Goal: Information Seeking & Learning: Check status

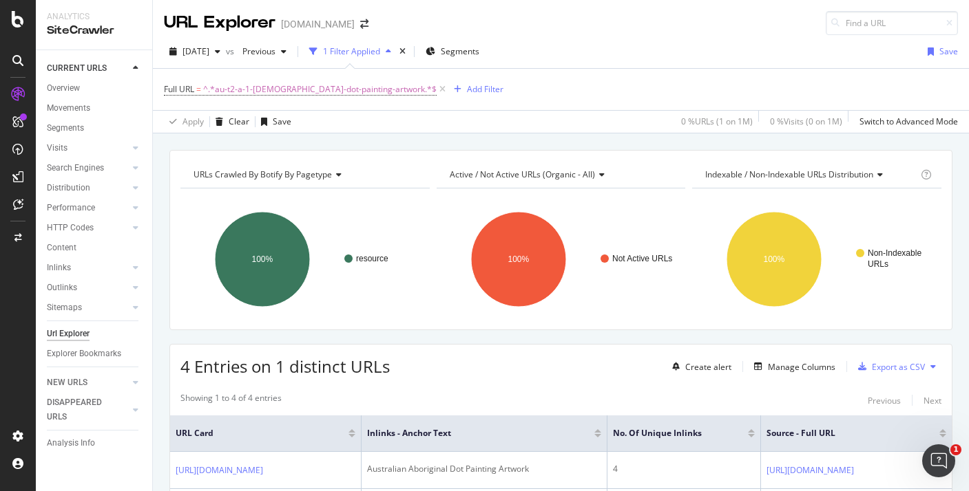
click at [306, 32] on div "URL Explorer [DOMAIN_NAME]" at bounding box center [273, 23] width 218 height 24
click at [300, 22] on div "[DOMAIN_NAME]" at bounding box center [318, 24] width 74 height 14
click at [355, 26] on span at bounding box center [364, 24] width 19 height 10
click at [360, 26] on icon "arrow-right-arrow-left" at bounding box center [364, 24] width 8 height 10
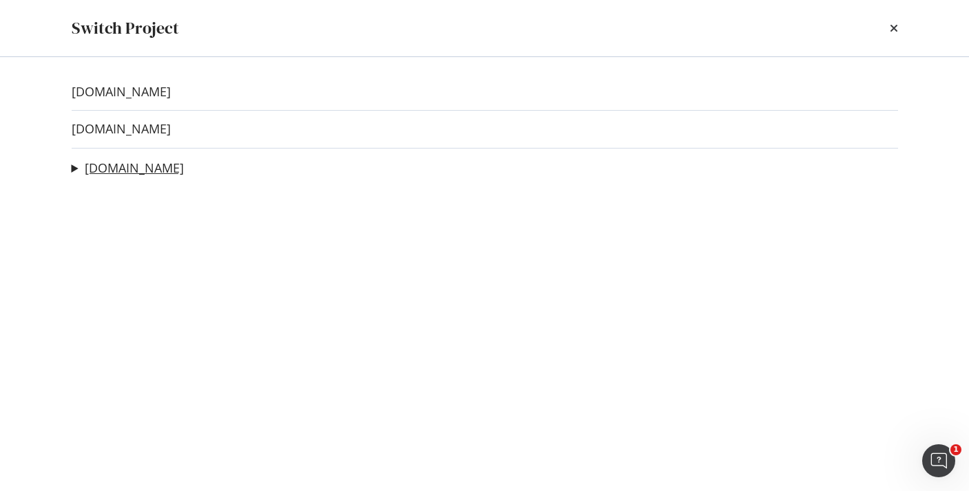
click at [99, 171] on link "[DOMAIN_NAME]" at bounding box center [134, 168] width 99 height 14
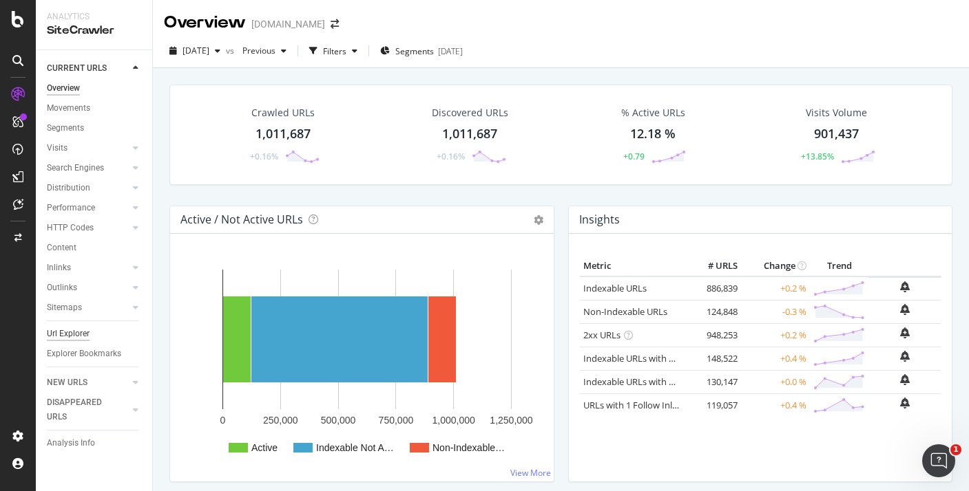
click at [74, 334] on div "Url Explorer" at bounding box center [68, 334] width 43 height 14
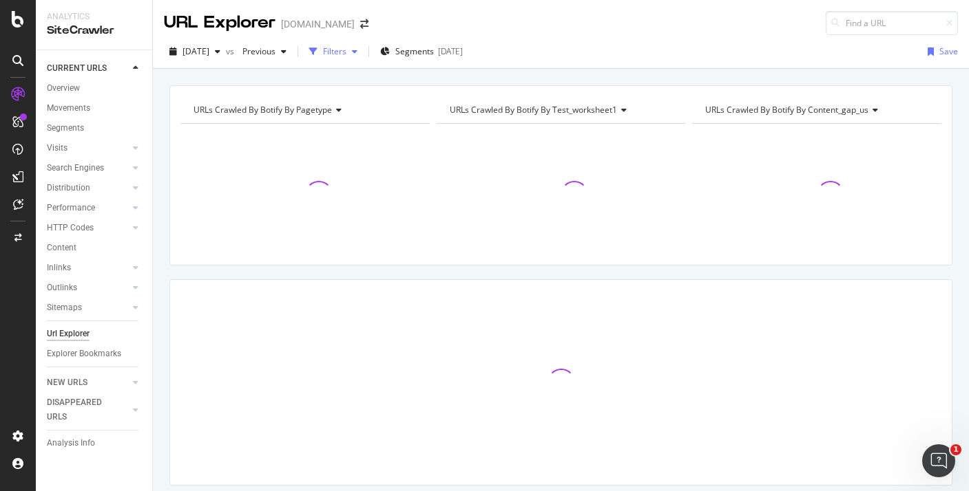
click at [357, 55] on icon "button" at bounding box center [355, 51] width 6 height 8
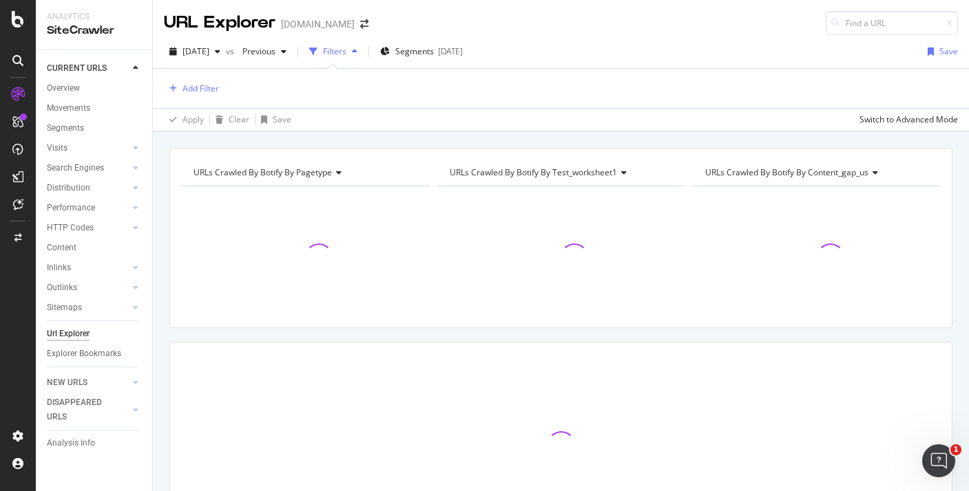
click at [190, 78] on div "Add Filter" at bounding box center [561, 88] width 794 height 39
click at [190, 87] on div "Add Filter" at bounding box center [200, 89] width 36 height 12
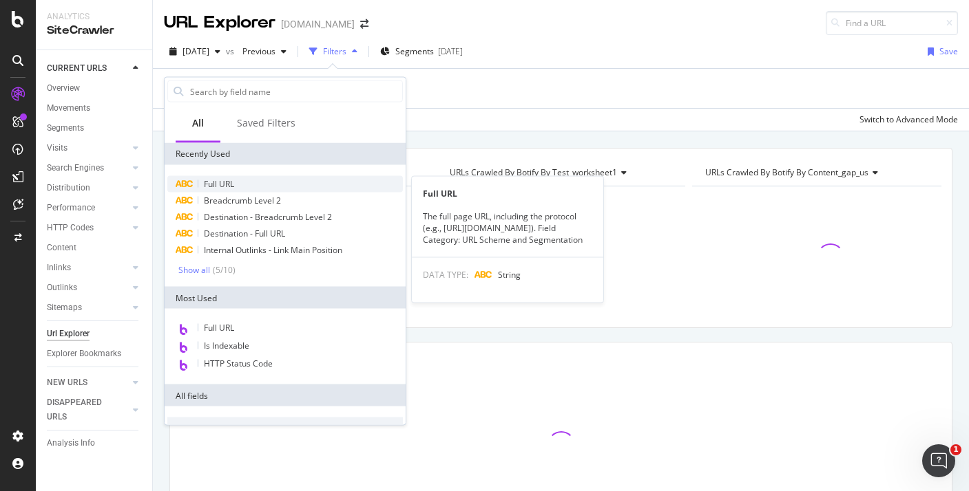
click at [211, 188] on span "Full URL" at bounding box center [219, 184] width 30 height 12
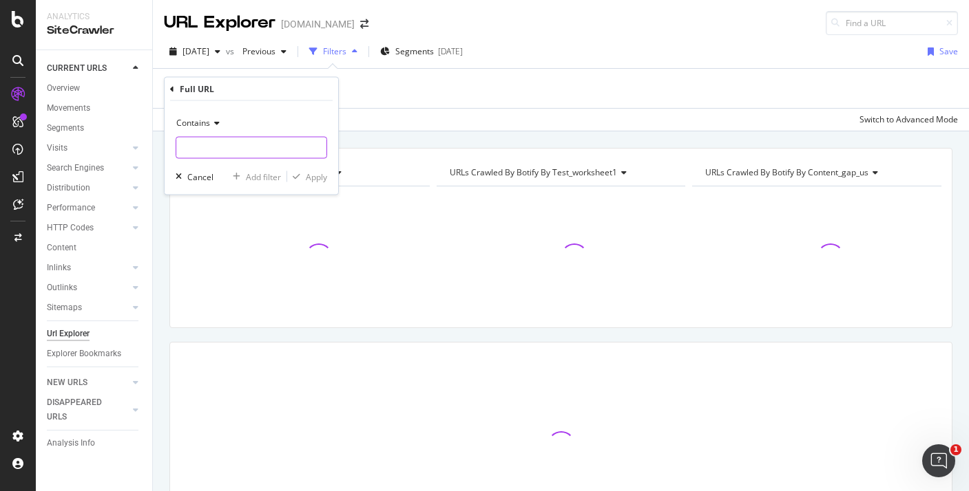
click at [225, 151] on input "text" at bounding box center [251, 148] width 150 height 22
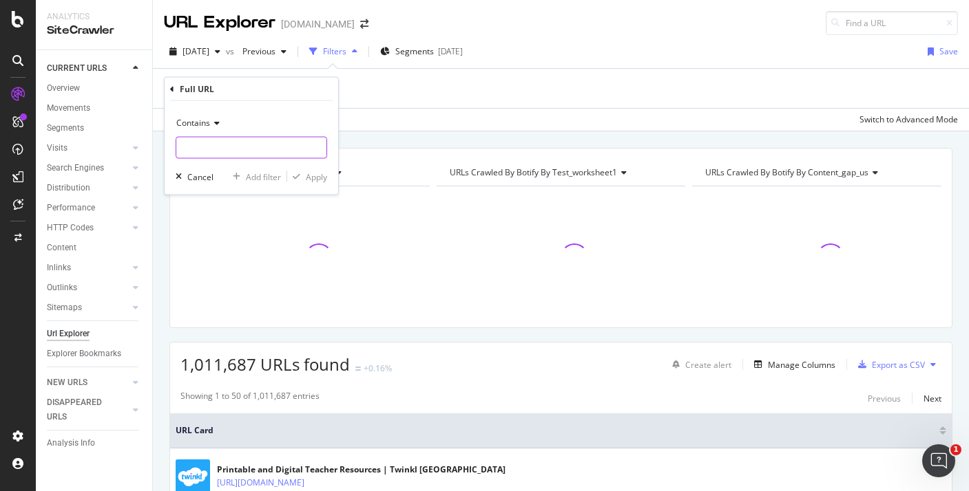
paste input "resource/au-g-437-[DEMOGRAPHIC_DATA]-nyoongar-seasons-poster"
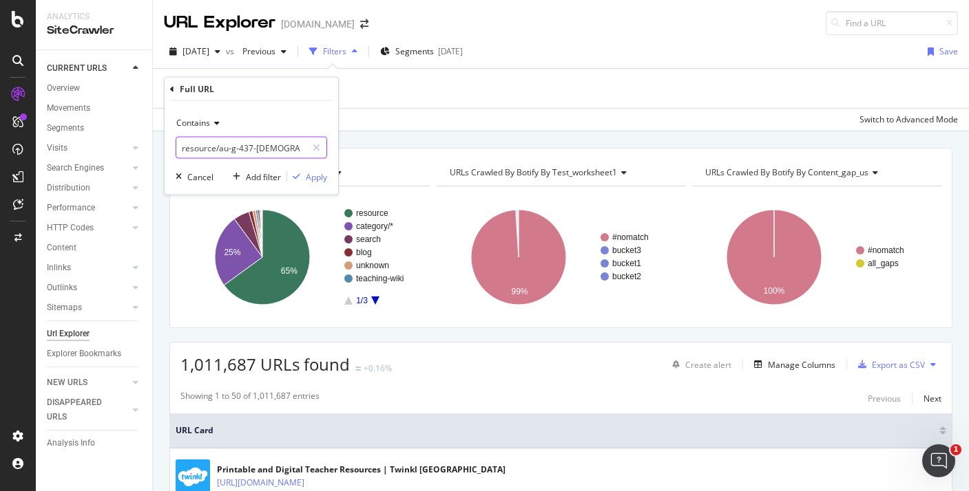
scroll to position [0, 92]
type input "resource/au-g-437-[DEMOGRAPHIC_DATA]-nyoongar-seasons-poster"
click at [323, 183] on button "Apply" at bounding box center [307, 177] width 40 height 14
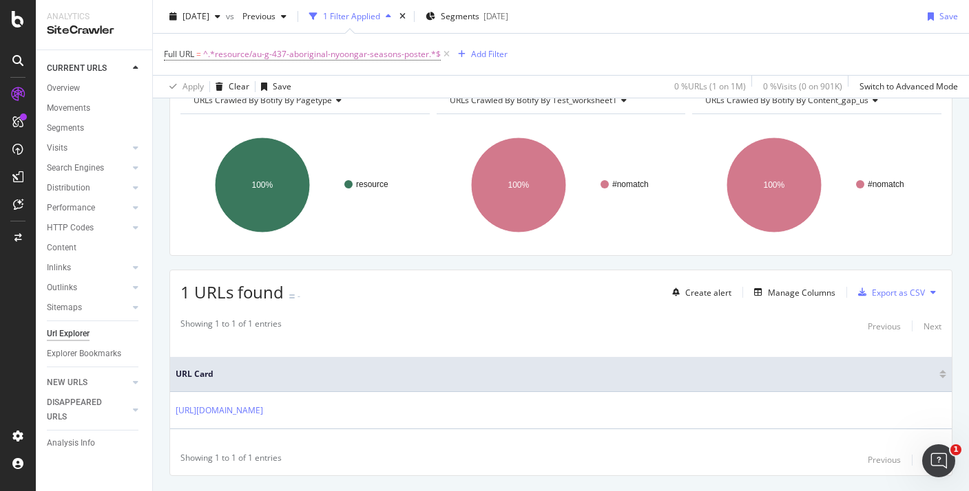
scroll to position [107, 0]
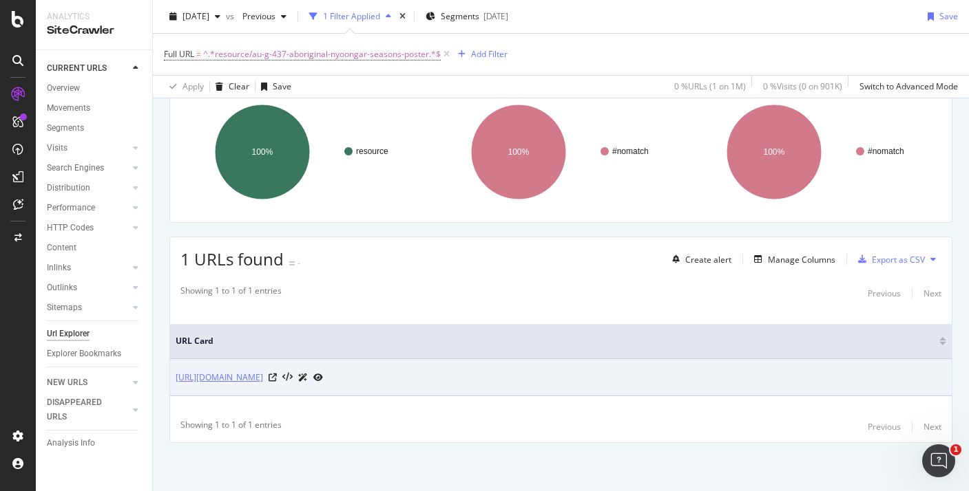
click at [263, 380] on link "[URL][DOMAIN_NAME]" at bounding box center [219, 378] width 87 height 14
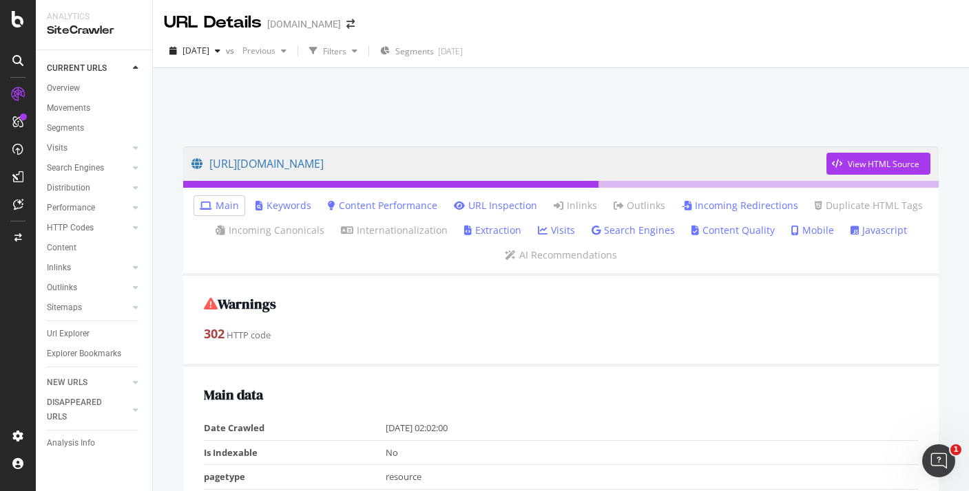
scroll to position [110, 0]
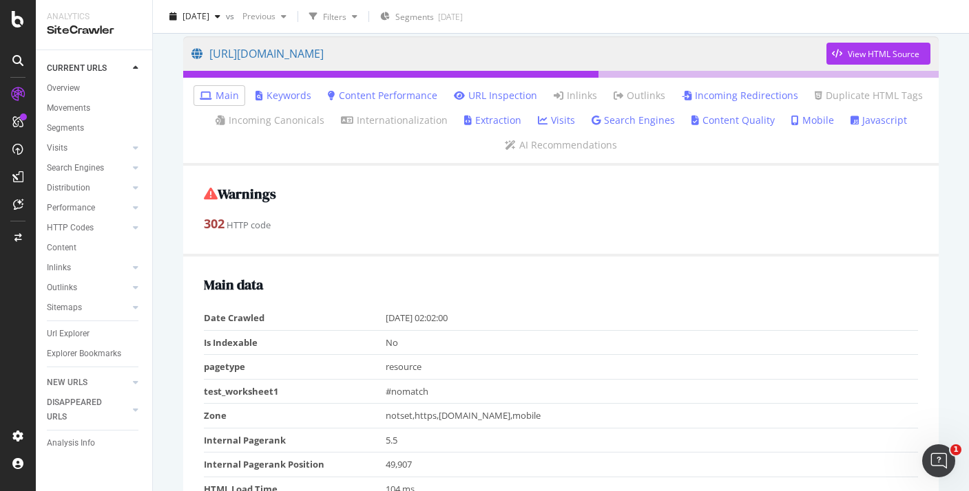
click at [720, 97] on link "Incoming Redirections" at bounding box center [739, 96] width 116 height 14
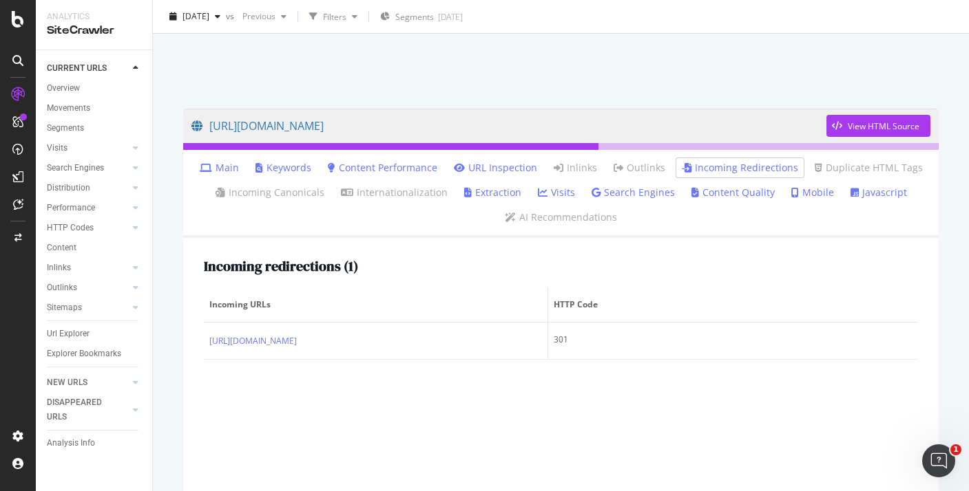
scroll to position [39, 0]
